Goal: Task Accomplishment & Management: Complete application form

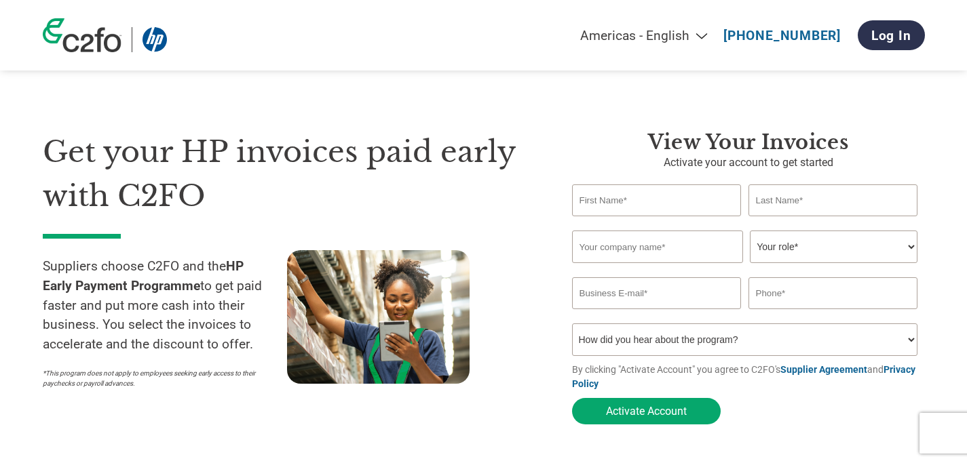
select select "en-[GEOGRAPHIC_DATA]"
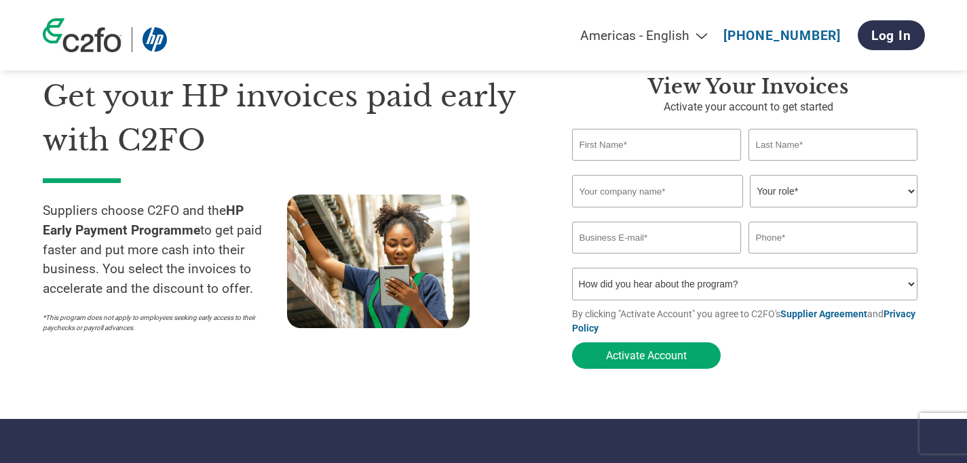
scroll to position [24, 0]
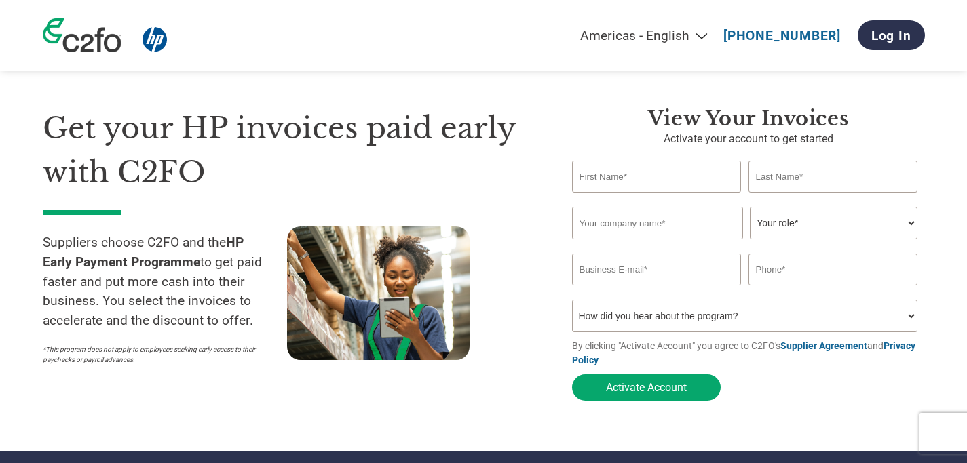
click at [811, 217] on select "Your role* CFO Controller Credit Manager Finance Director Treasurer CEO Preside…" at bounding box center [834, 223] width 168 height 33
click at [835, 222] on select "Your role* CFO Controller Credit Manager Finance Director Treasurer CEO Preside…" at bounding box center [834, 223] width 168 height 33
select select "FINANCE_DIRECTOR"
click at [750, 208] on select "Your role* CFO Controller Credit Manager Finance Director Treasurer CEO Preside…" at bounding box center [834, 223] width 168 height 33
click at [644, 179] on input "text" at bounding box center [657, 177] width 170 height 32
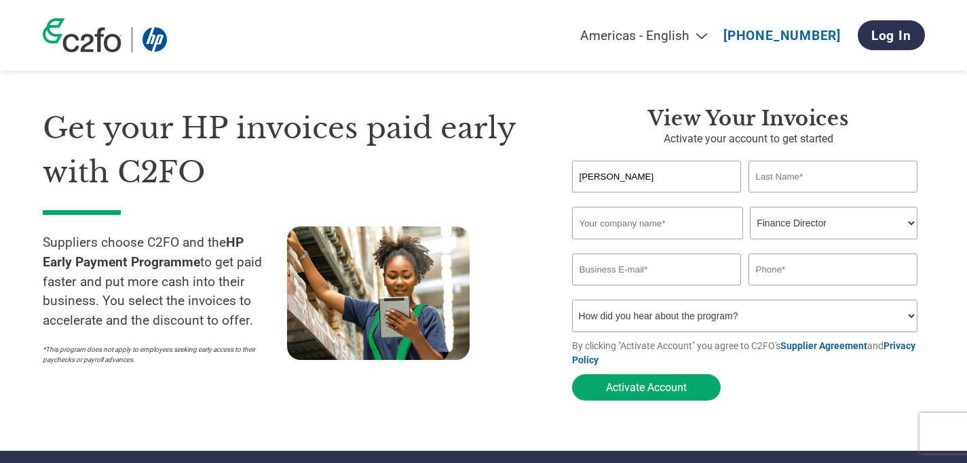
type input "[PERSON_NAME]"
type input "Le Jeune"
click at [624, 224] on input "text" at bounding box center [657, 223] width 171 height 33
type input "Gitguardian"
click at [641, 280] on input "email" at bounding box center [657, 270] width 170 height 32
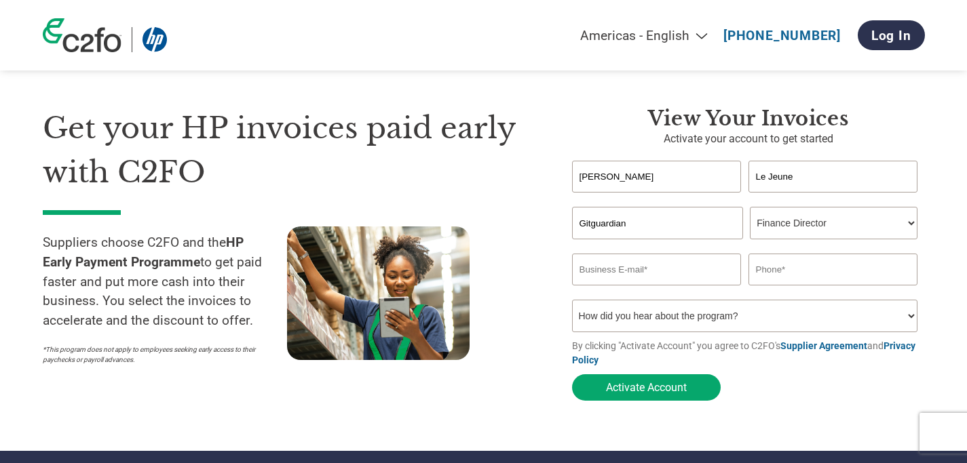
paste input "[EMAIL_ADDRESS][DOMAIN_NAME]"
type input "[EMAIL_ADDRESS][DOMAIN_NAME]"
click at [937, 268] on section "Get your HP invoices paid early with C2FO Suppliers choose C2FO and the HP Earl…" at bounding box center [483, 241] width 967 height 421
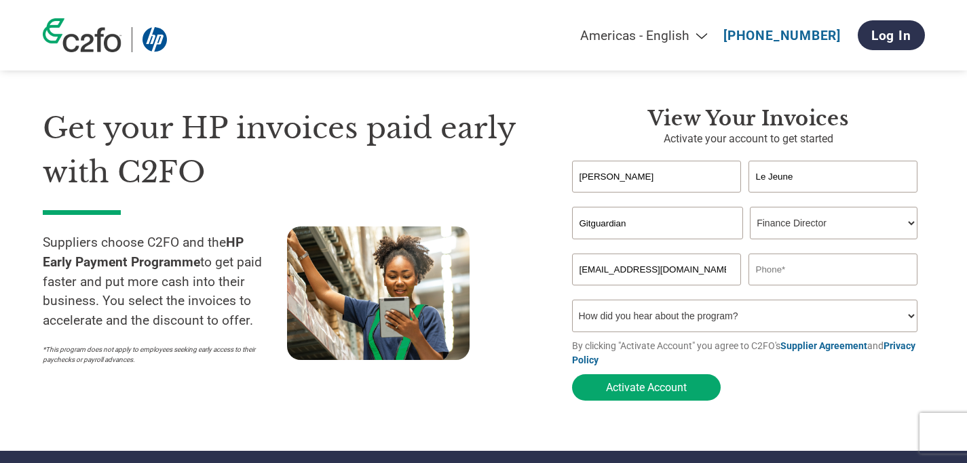
click at [813, 268] on input "text" at bounding box center [833, 270] width 170 height 32
type input "[PHONE_NUMBER]"
click at [830, 404] on form "[PERSON_NAME] Invalid first name or first name is too long Invalid last name or…" at bounding box center [748, 284] width 353 height 247
drag, startPoint x: 663, startPoint y: 175, endPoint x: 504, endPoint y: 175, distance: 158.8
click at [504, 175] on div "Get your HP invoices paid early with C2FO Suppliers choose C2FO and the HP Earl…" at bounding box center [484, 230] width 882 height 356
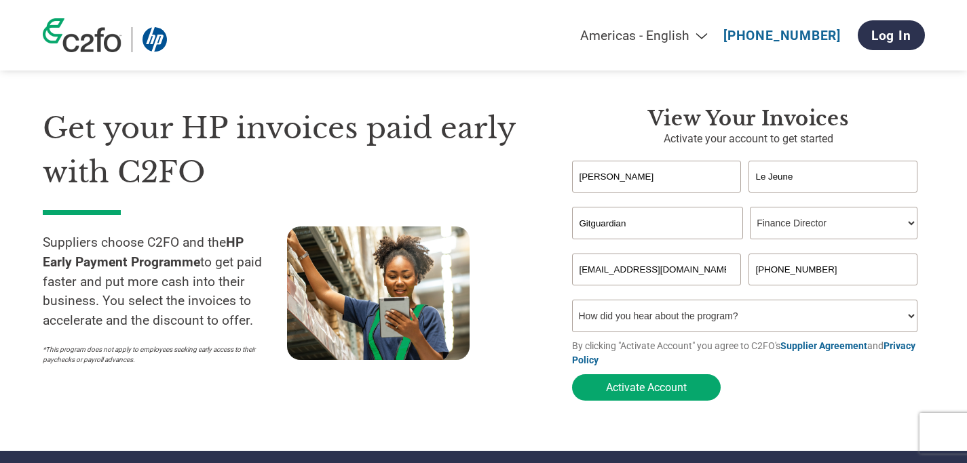
type input "[PERSON_NAME]"
type input "RIBOT"
click at [812, 230] on select "Your role* CFO Controller Credit Manager Finance Director Treasurer CEO Preside…" at bounding box center [834, 223] width 168 height 33
select select "CONTROLLER"
click at [750, 208] on select "Your role* CFO Controller Credit Manager Finance Director Treasurer CEO Preside…" at bounding box center [834, 223] width 168 height 33
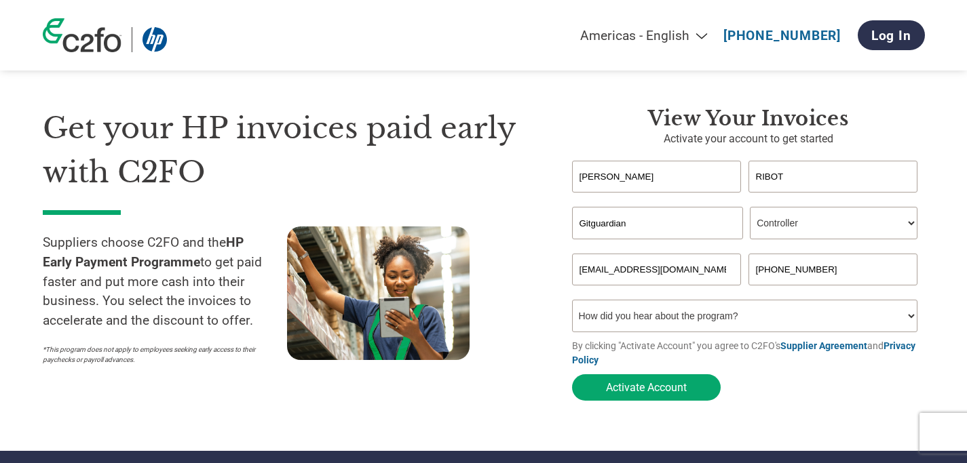
drag, startPoint x: 824, startPoint y: 269, endPoint x: 643, endPoint y: 268, distance: 181.2
click at [643, 268] on div "[EMAIL_ADDRESS][DOMAIN_NAME] [PHONE_NUMBER]" at bounding box center [748, 270] width 353 height 32
type input "[PHONE_NUMBER]"
click at [651, 396] on button "Activate Account" at bounding box center [646, 388] width 149 height 26
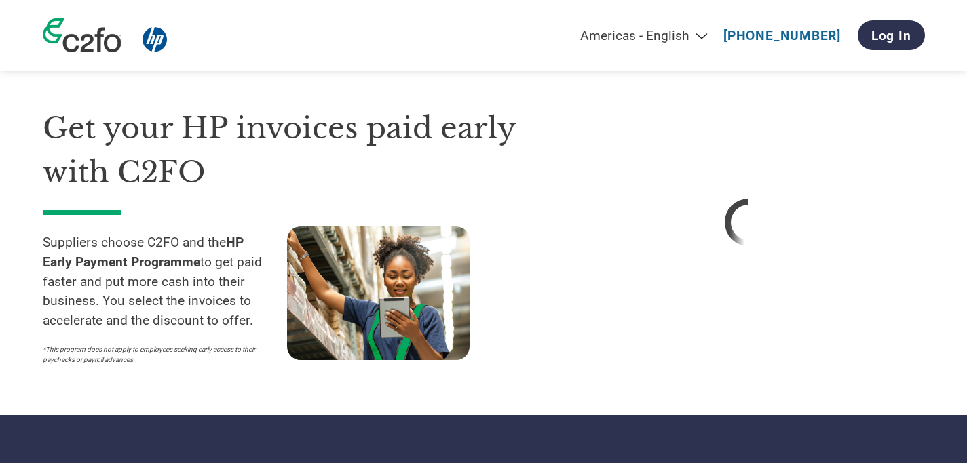
select select "en-[GEOGRAPHIC_DATA]"
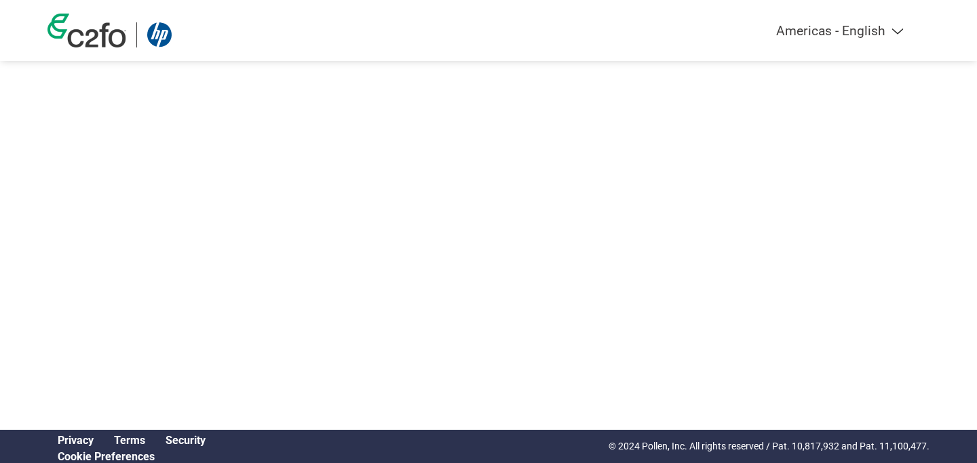
select select "en-[GEOGRAPHIC_DATA]"
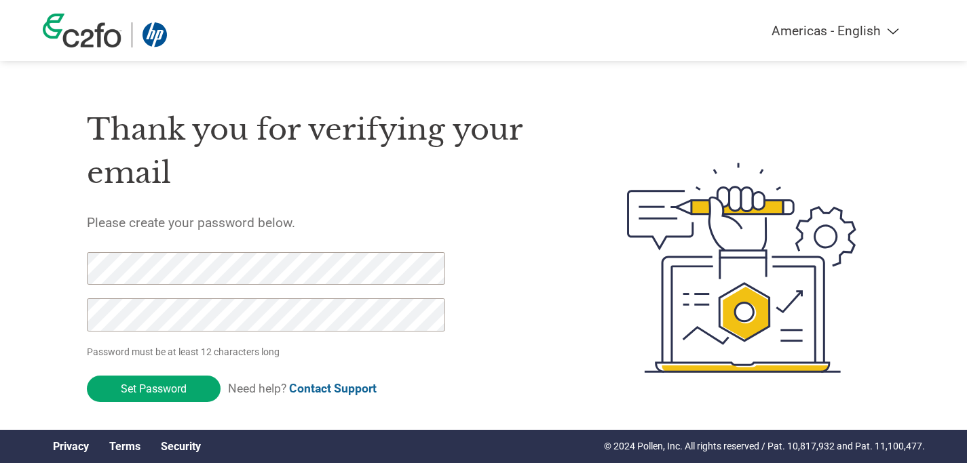
scroll to position [18, 0]
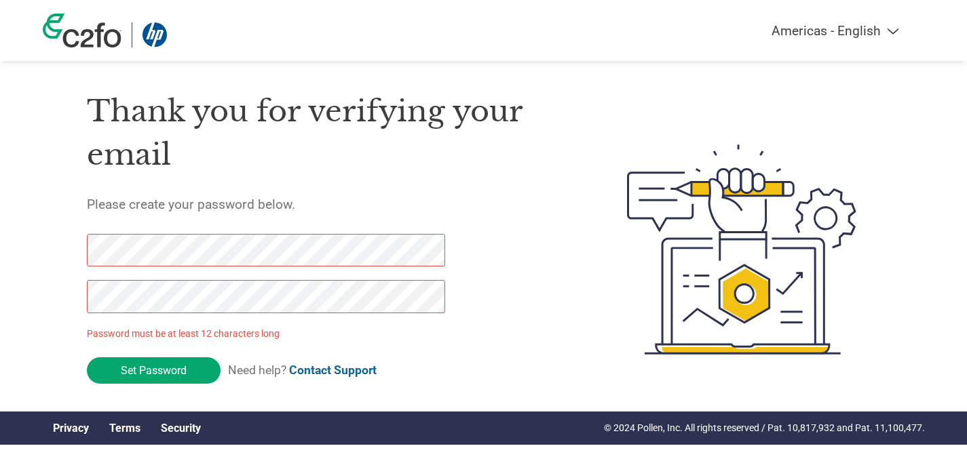
click at [77, 249] on div "Thank you for verifying your email Please create your password below. Password …" at bounding box center [484, 250] width 882 height 360
click at [0, 288] on div "Americas - English Américas - Español Américas - Português Amériques - Français…" at bounding box center [483, 195] width 967 height 427
click at [21, 245] on div "Americas - English Américas - Español Américas - Português Amériques - Français…" at bounding box center [483, 195] width 967 height 427
click at [545, 296] on div "Thank you for verifying your email Please create your password below. Password …" at bounding box center [325, 250] width 476 height 360
click at [0, 259] on div "Americas - English Américas - Español Américas - Português Amériques - Français…" at bounding box center [483, 195] width 967 height 427
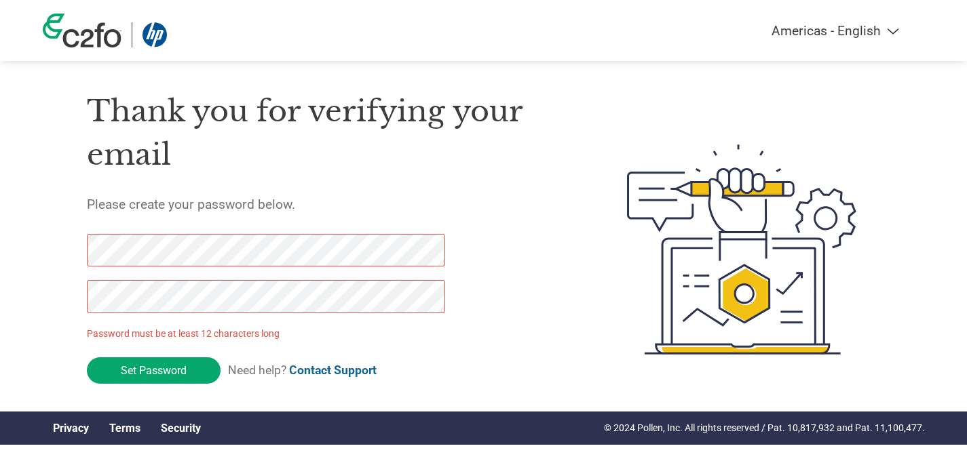
click at [535, 316] on div "Thank you for verifying your email Please create your password below. Password …" at bounding box center [325, 250] width 476 height 360
click at [35, 300] on div "Americas - English Américas - Español Américas - Português Amériques - Français…" at bounding box center [483, 195] width 967 height 427
click at [0, 242] on div "Americas - English Américas - Español Américas - Português Amériques - Français…" at bounding box center [483, 195] width 967 height 427
click at [147, 371] on input "Set Password" at bounding box center [154, 371] width 134 height 26
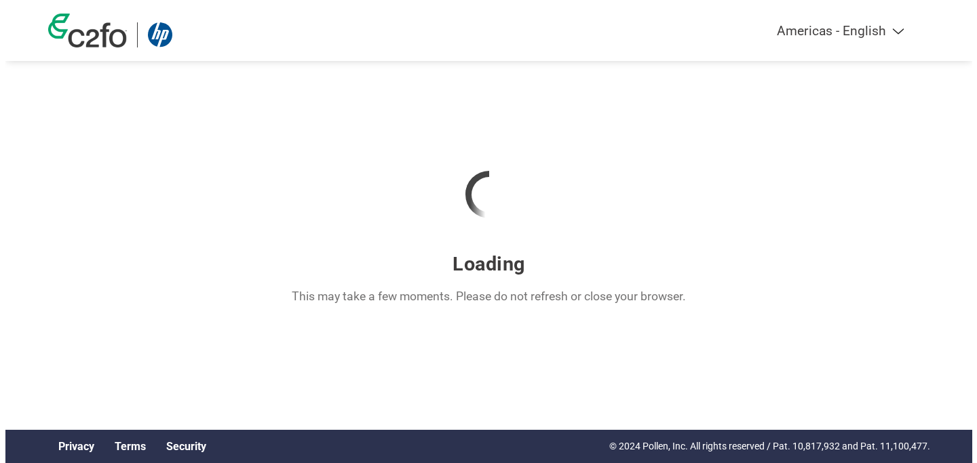
scroll to position [0, 0]
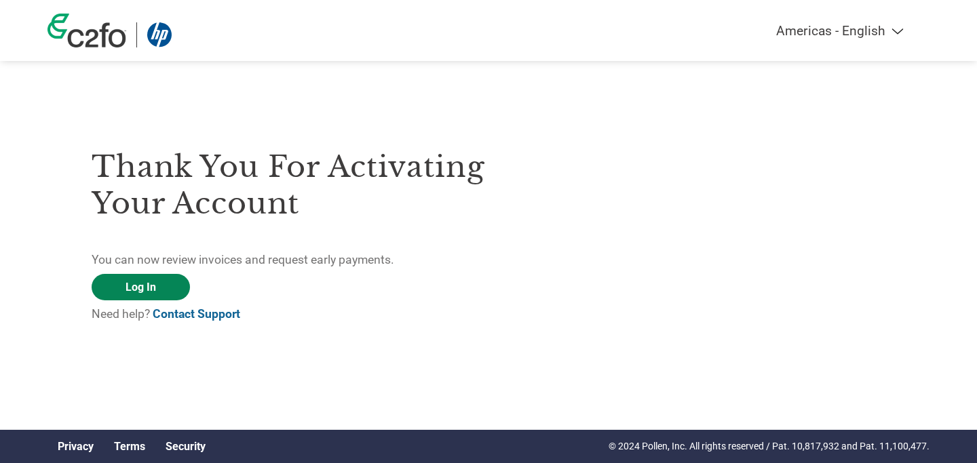
click at [145, 280] on link "Log In" at bounding box center [141, 287] width 98 height 26
